Goal: Task Accomplishment & Management: Use online tool/utility

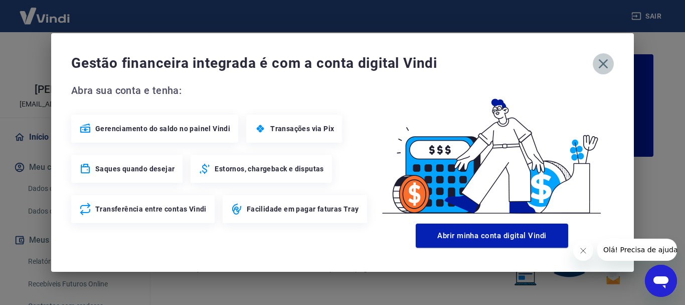
click at [601, 60] on icon "button" at bounding box center [604, 64] width 16 height 16
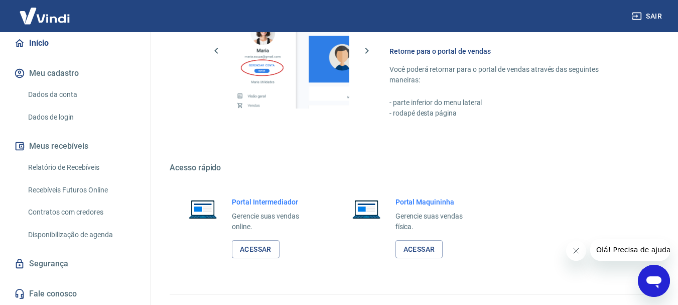
scroll to position [623, 0]
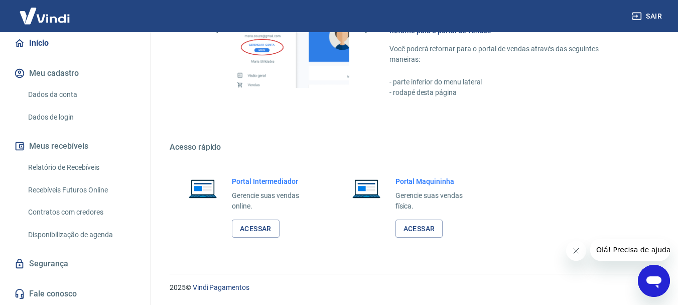
click at [89, 188] on link "Recebíveis Futuros Online" at bounding box center [81, 190] width 114 height 21
